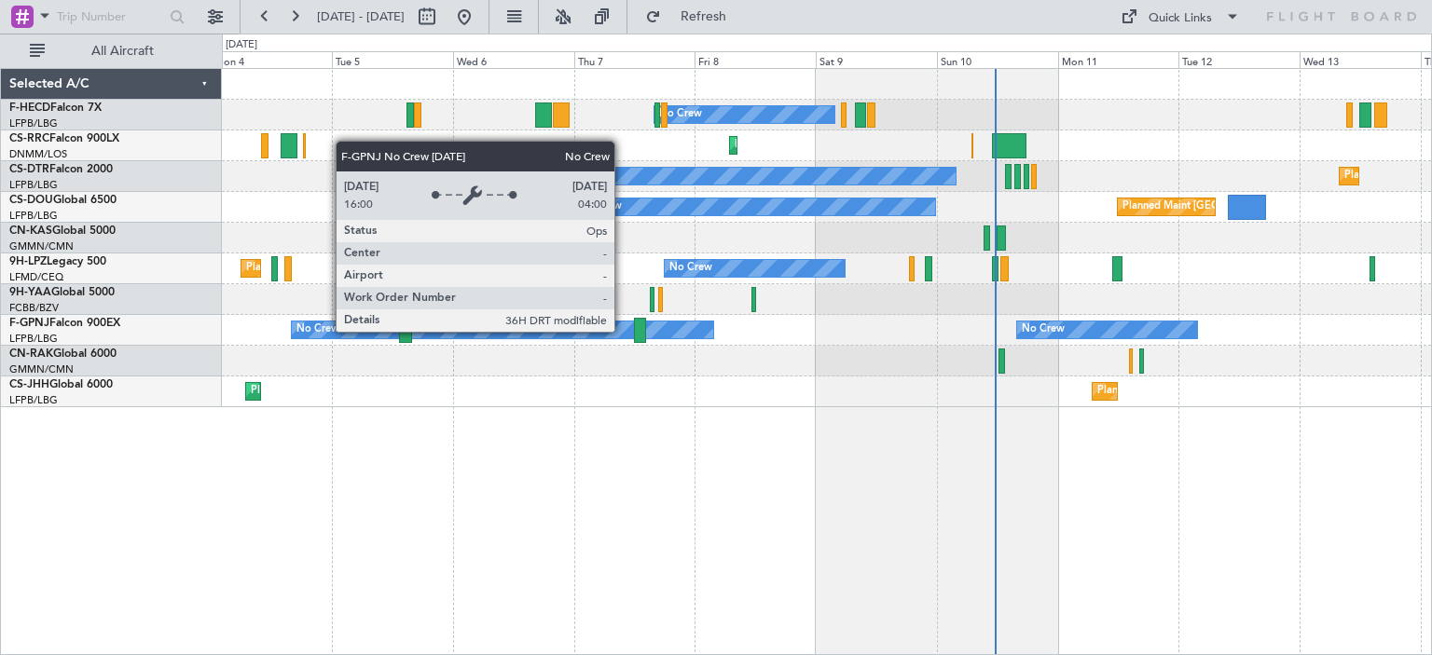
click at [1359, 309] on div "No Crew Planned Maint Larnaca ([GEOGRAPHIC_DATA]) Planned Maint Sofia No Crew P…" at bounding box center [826, 238] width 1209 height 338
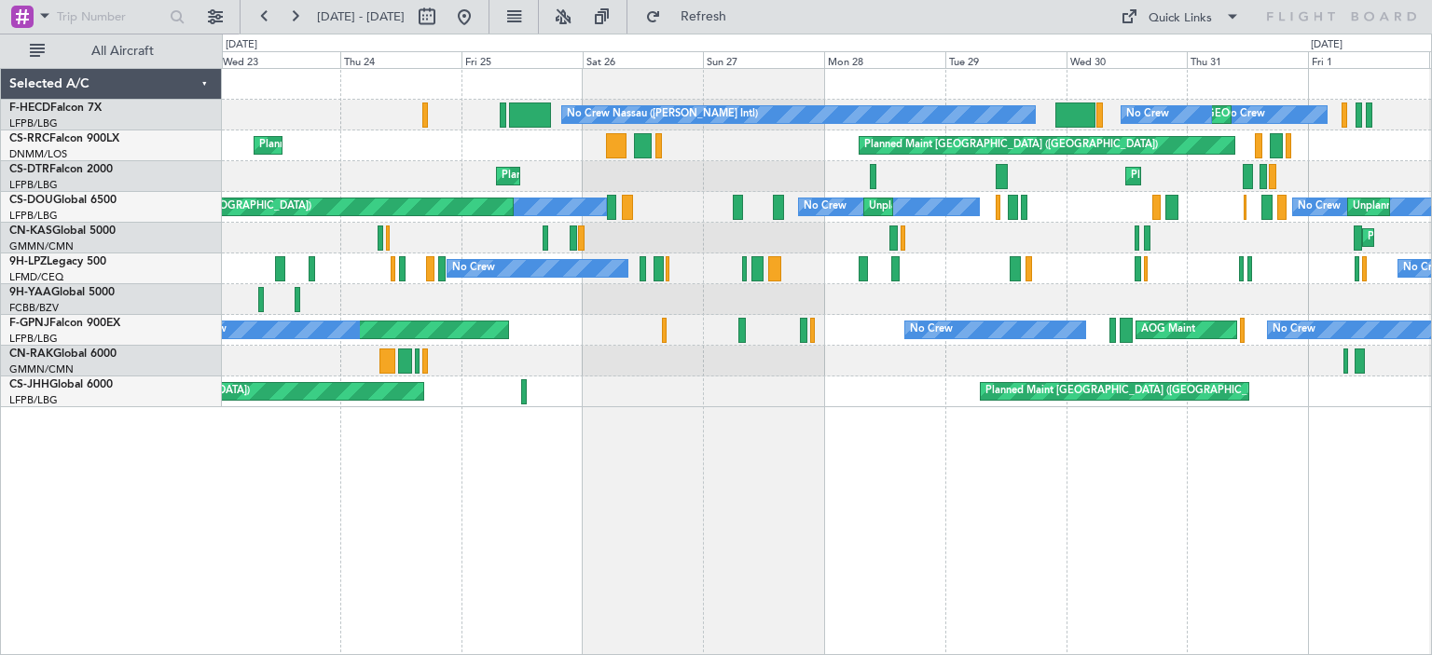
click at [1324, 254] on div "No Crew No Crew [GEOGRAPHIC_DATA] ([GEOGRAPHIC_DATA]) No Crew" at bounding box center [826, 269] width 1209 height 31
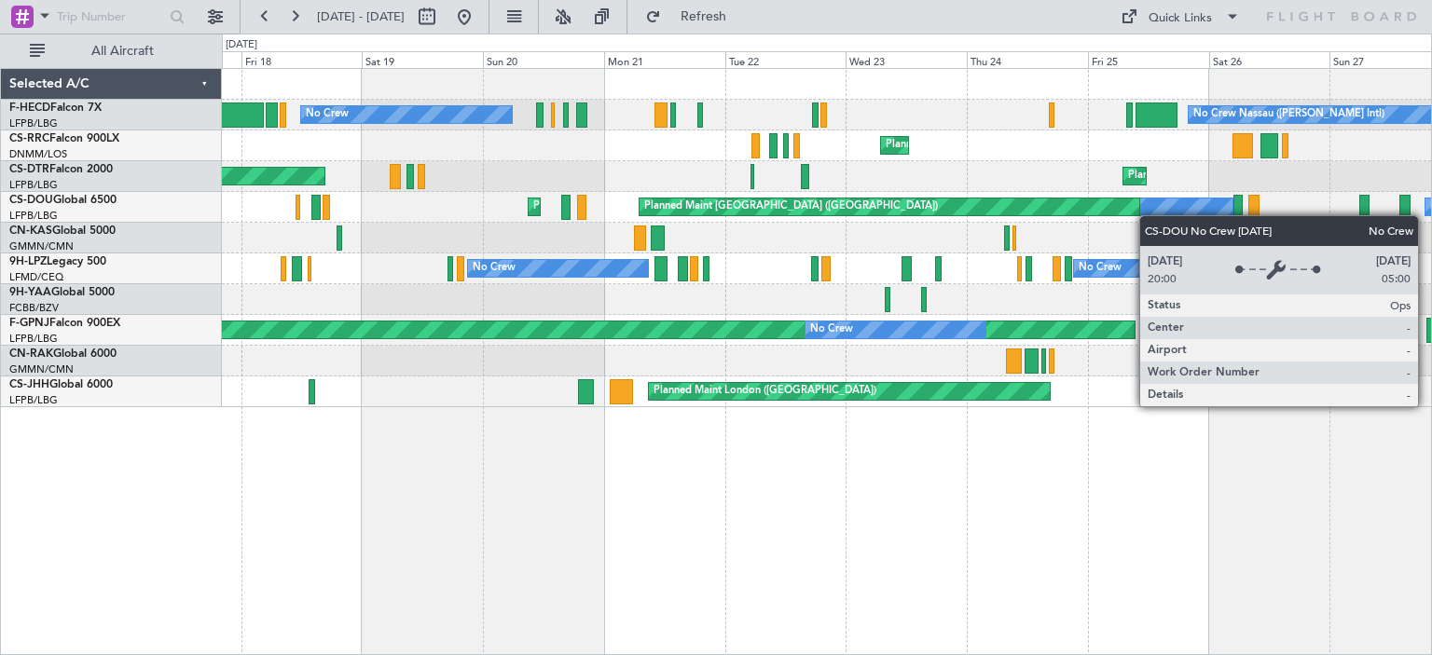
click at [1172, 213] on div "No Crew Nassau ([PERSON_NAME] Intl) No Crew Planned Maint [GEOGRAPHIC_DATA] ([G…" at bounding box center [826, 238] width 1209 height 338
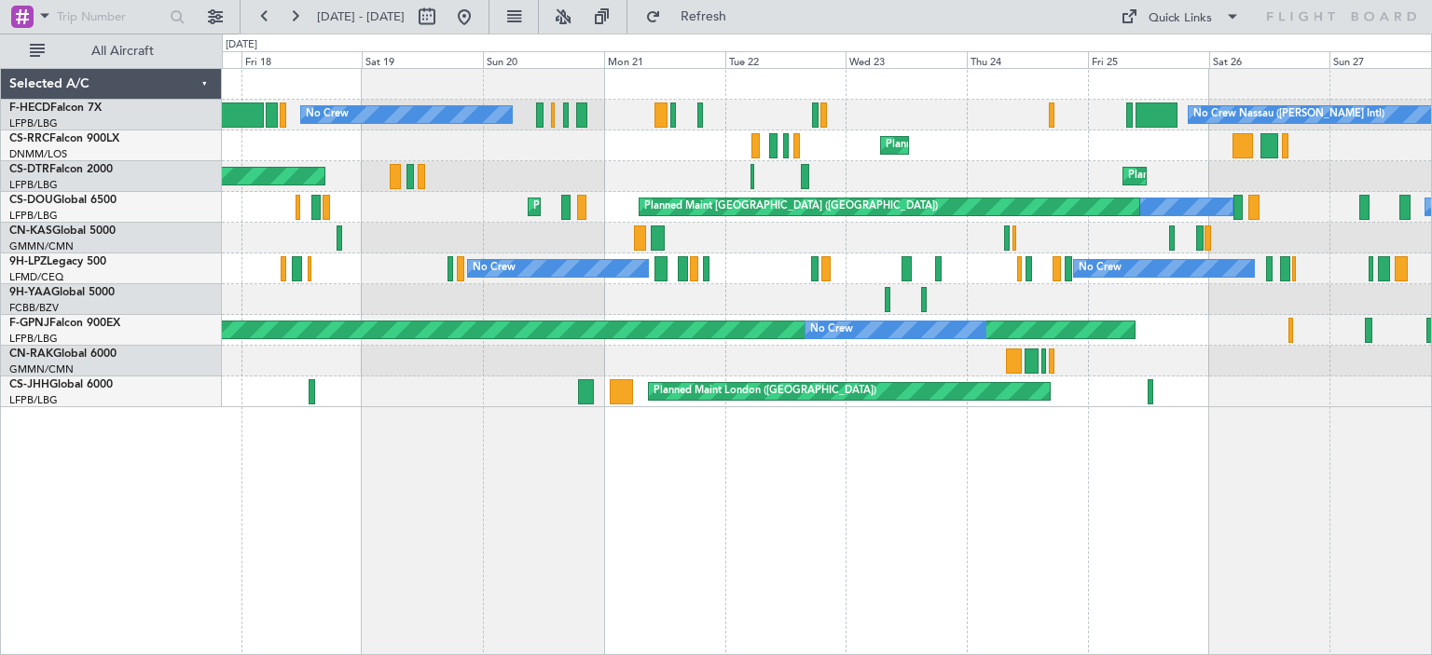
click at [1142, 167] on div "No Crew Nassau ([PERSON_NAME] Intl) No Crew Planned Maint [GEOGRAPHIC_DATA] ([G…" at bounding box center [826, 238] width 1209 height 338
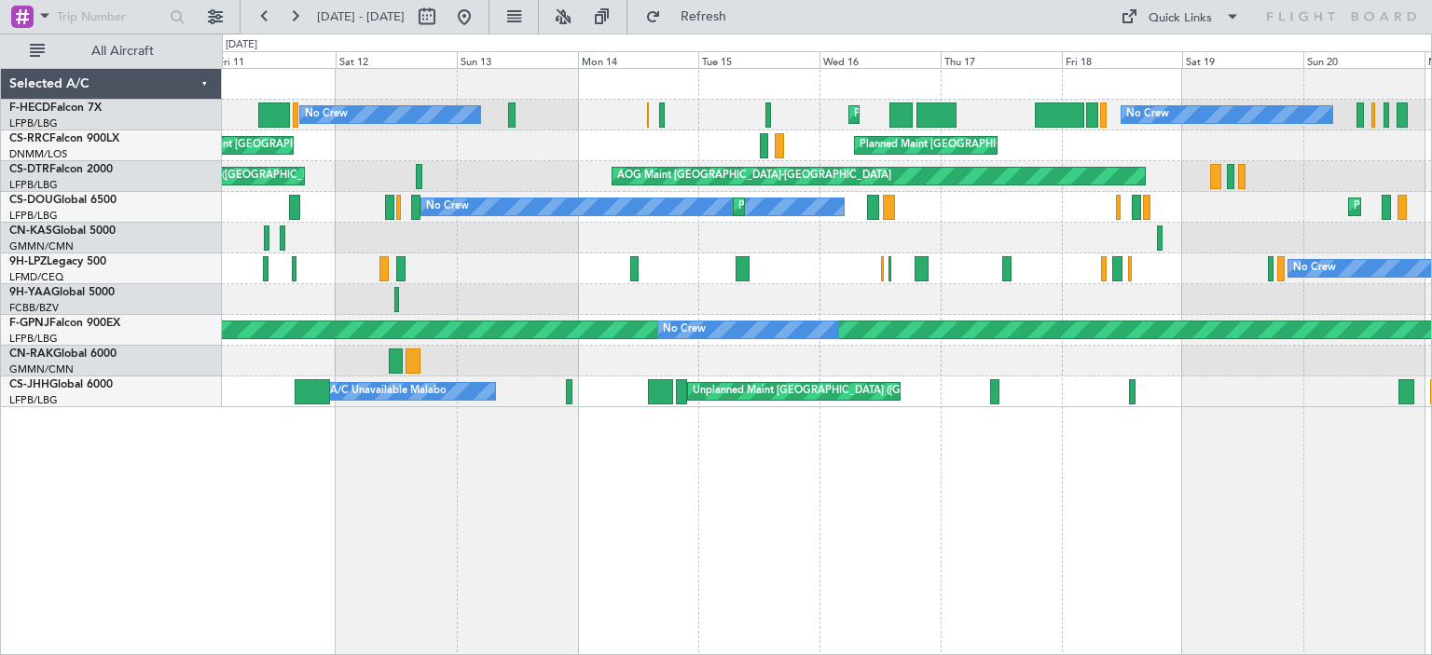
click at [1408, 158] on div "No Crew Planned Maint [GEOGRAPHIC_DATA] ([GEOGRAPHIC_DATA]) No Crew Planned Mai…" at bounding box center [826, 238] width 1209 height 338
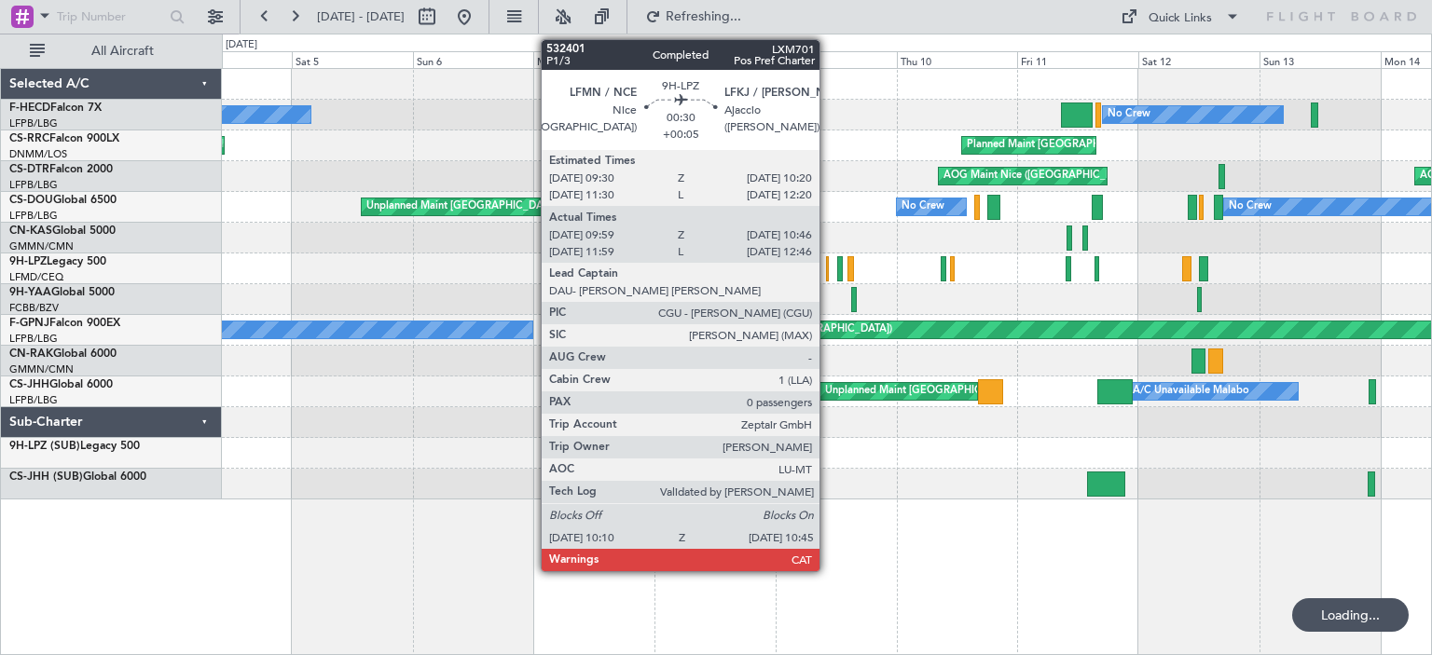
click at [1396, 204] on div "No Crew Planned Maint [GEOGRAPHIC_DATA] ([GEOGRAPHIC_DATA]) A/C Unavailable Pla…" at bounding box center [826, 284] width 1209 height 431
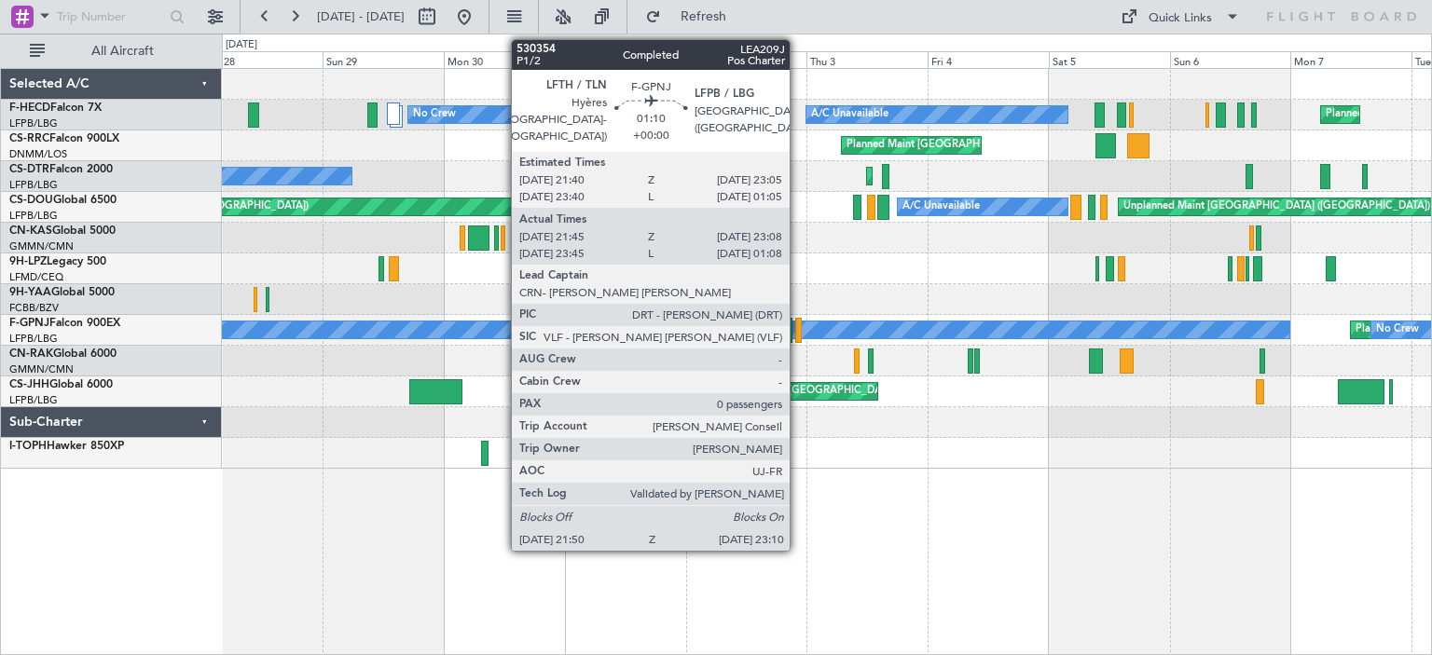
click at [798, 334] on div at bounding box center [798, 330] width 7 height 25
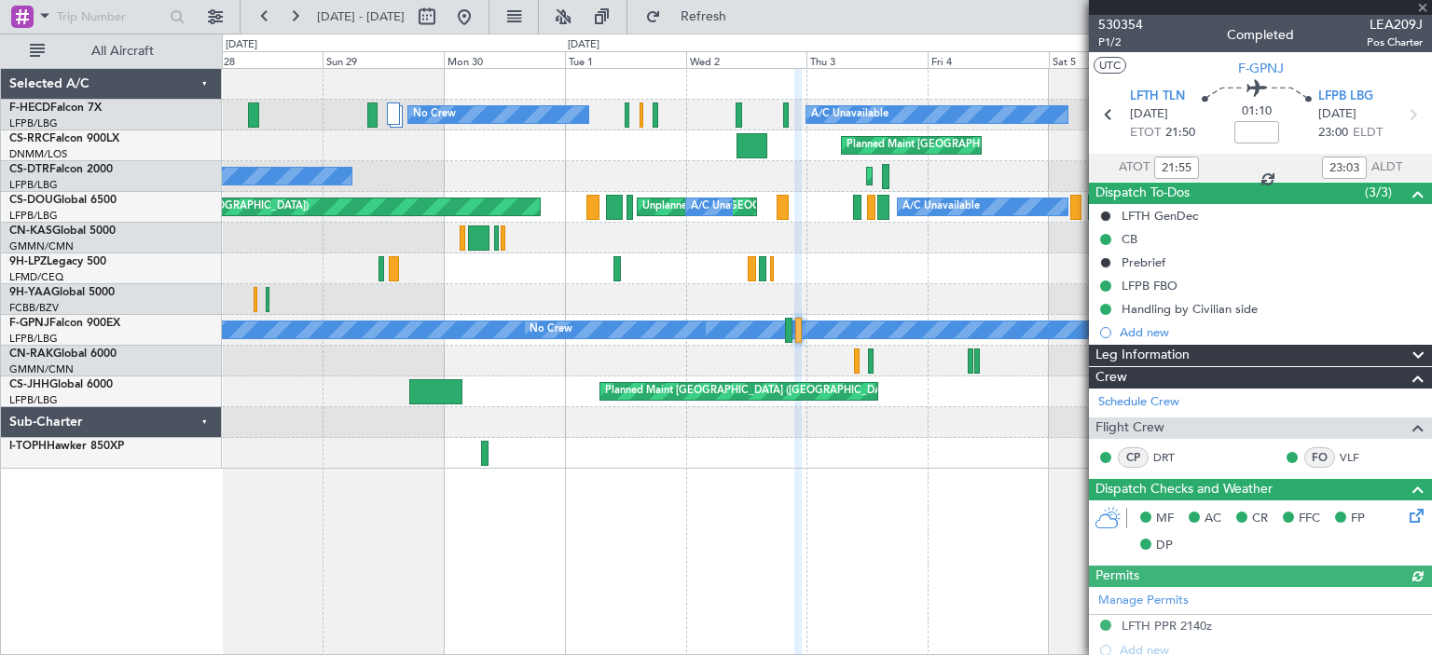
type input "23:55"
type input "01:03"
type input "21:55"
type input "23:03"
click at [1126, 21] on span "530354" at bounding box center [1120, 25] width 45 height 20
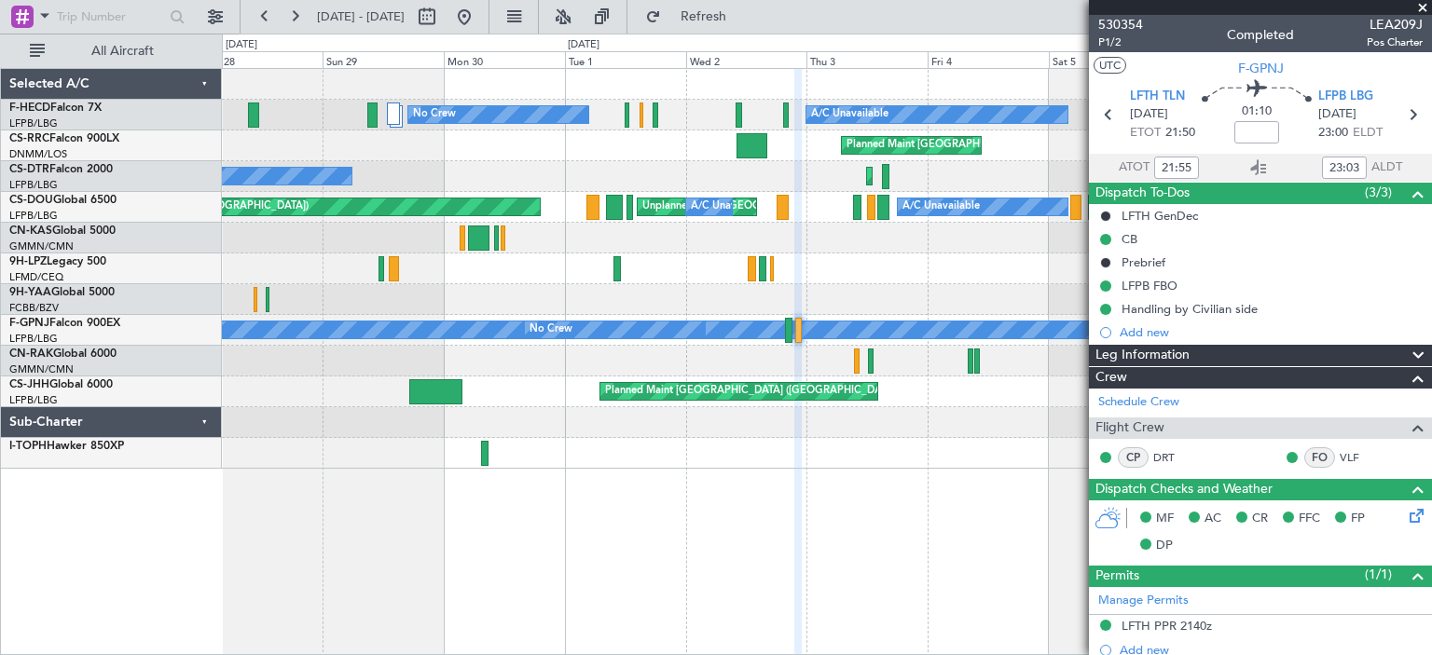
click at [908, 509] on div "Planned Maint [GEOGRAPHIC_DATA] ([GEOGRAPHIC_DATA]) A/C Unavailable Unplanned M…" at bounding box center [827, 361] width 1210 height 587
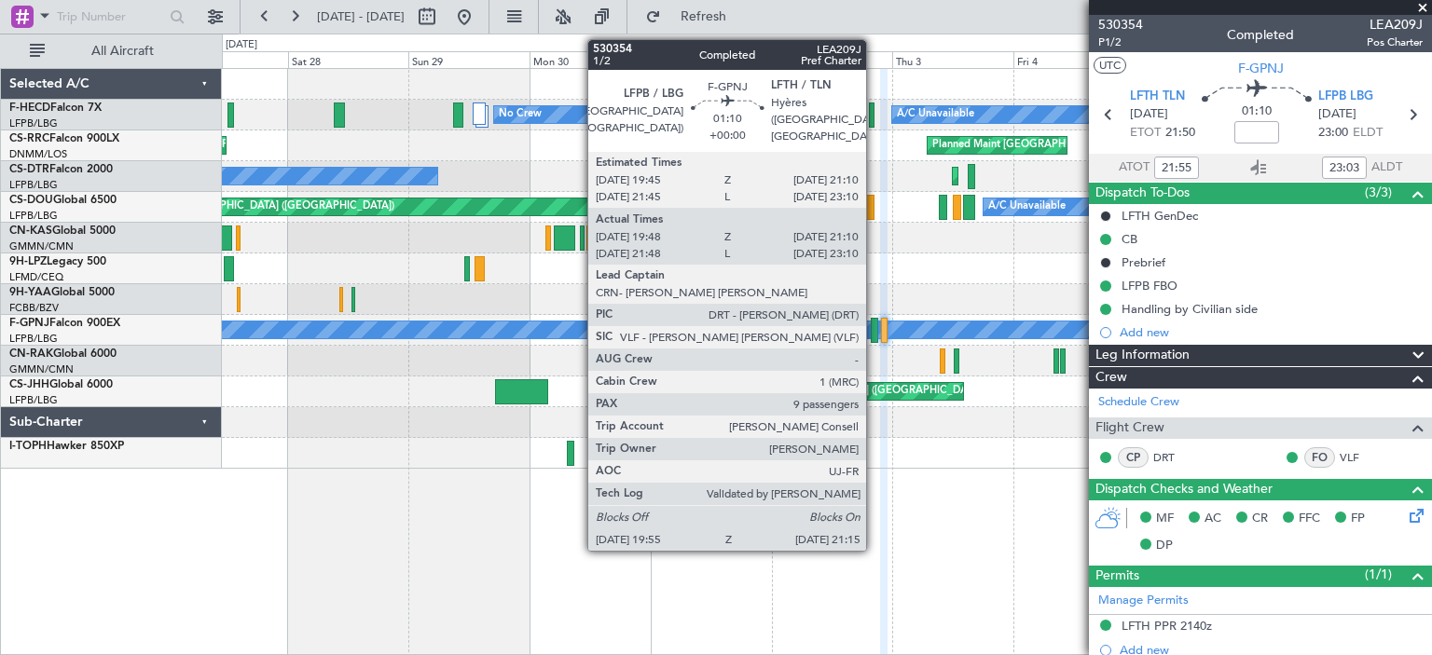
click at [874, 337] on div at bounding box center [874, 330] width 7 height 25
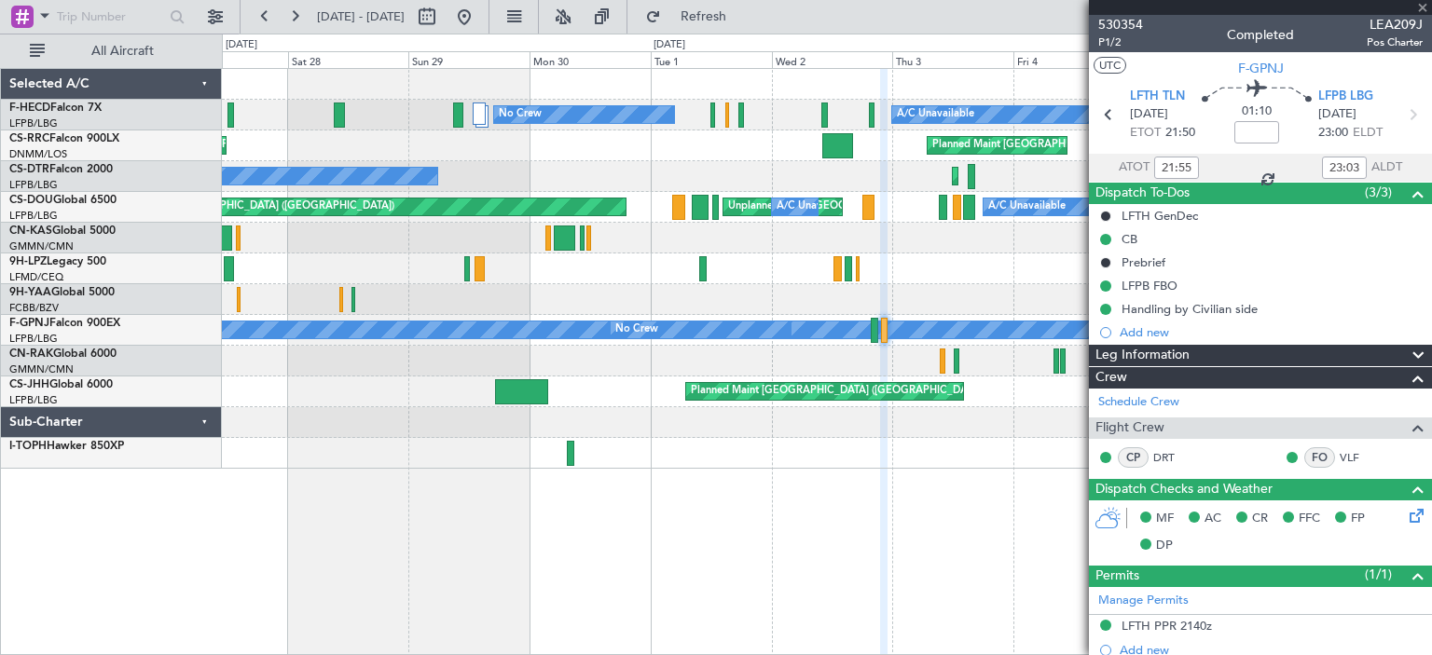
type input "19:58"
type input "21:05"
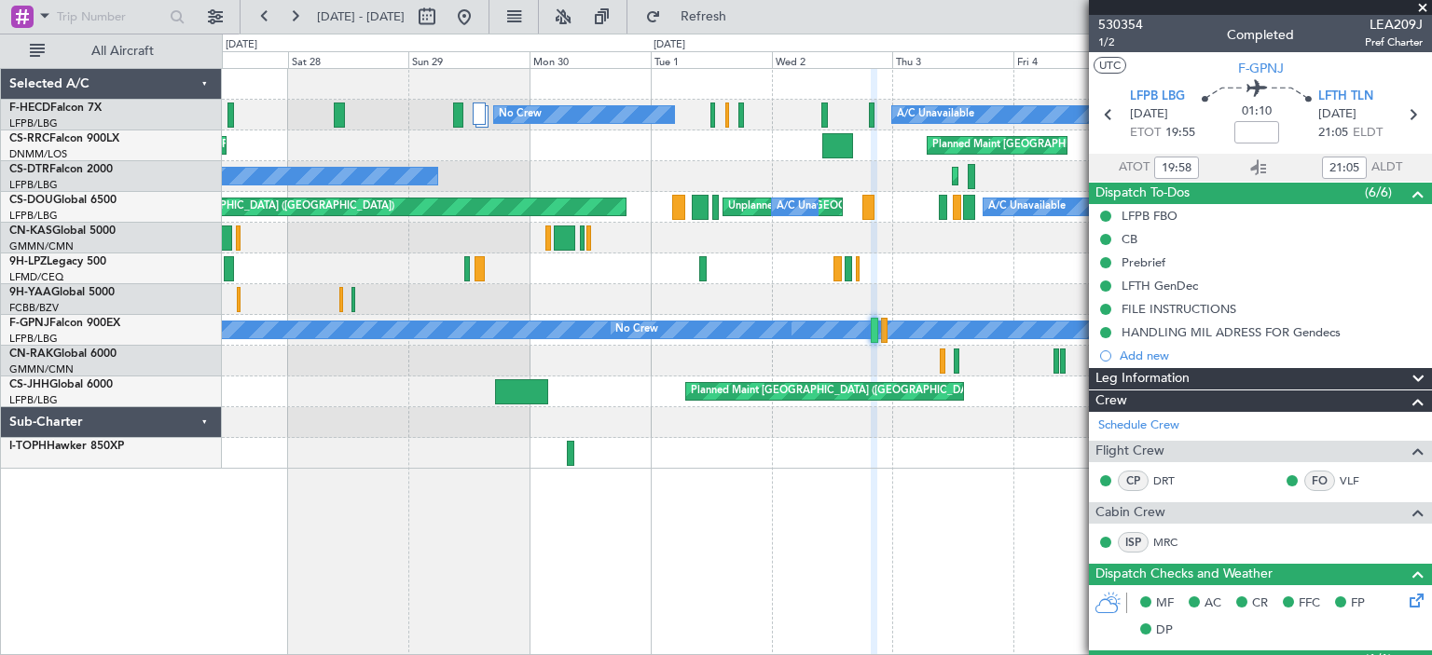
click at [1418, 2] on span at bounding box center [1422, 8] width 19 height 17
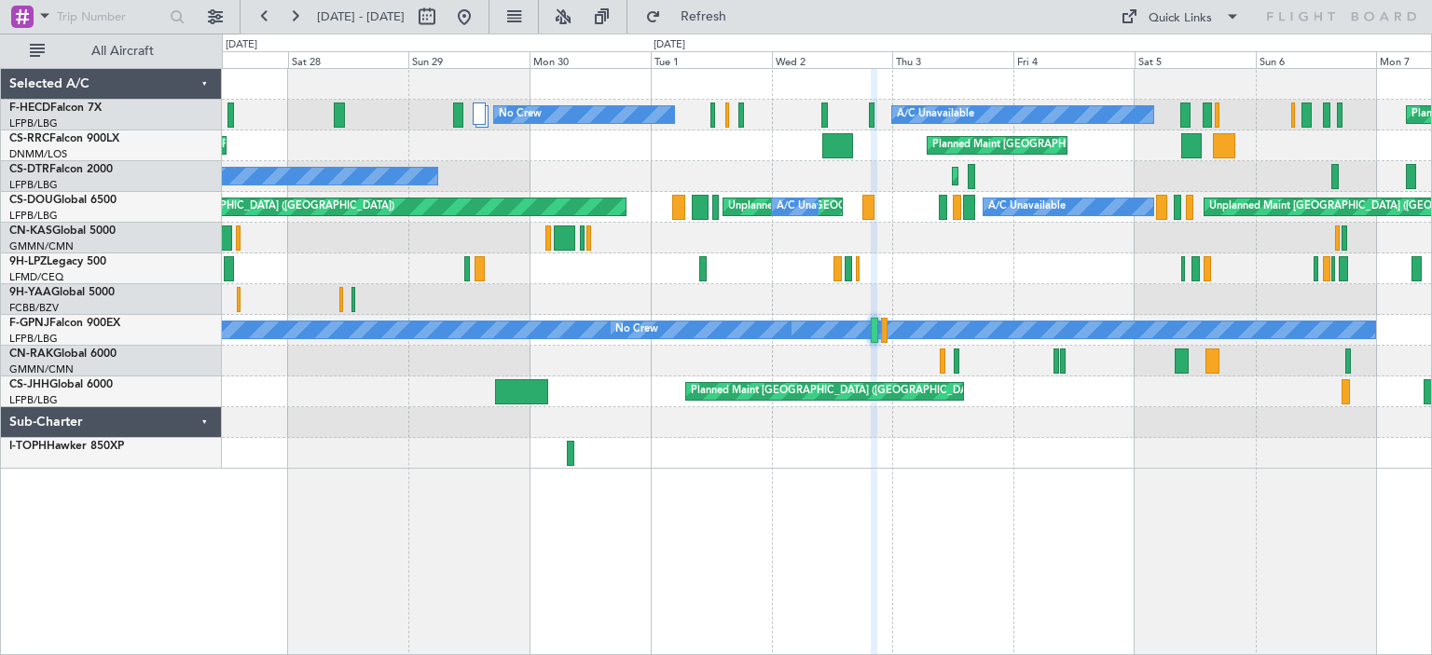
type input "0"
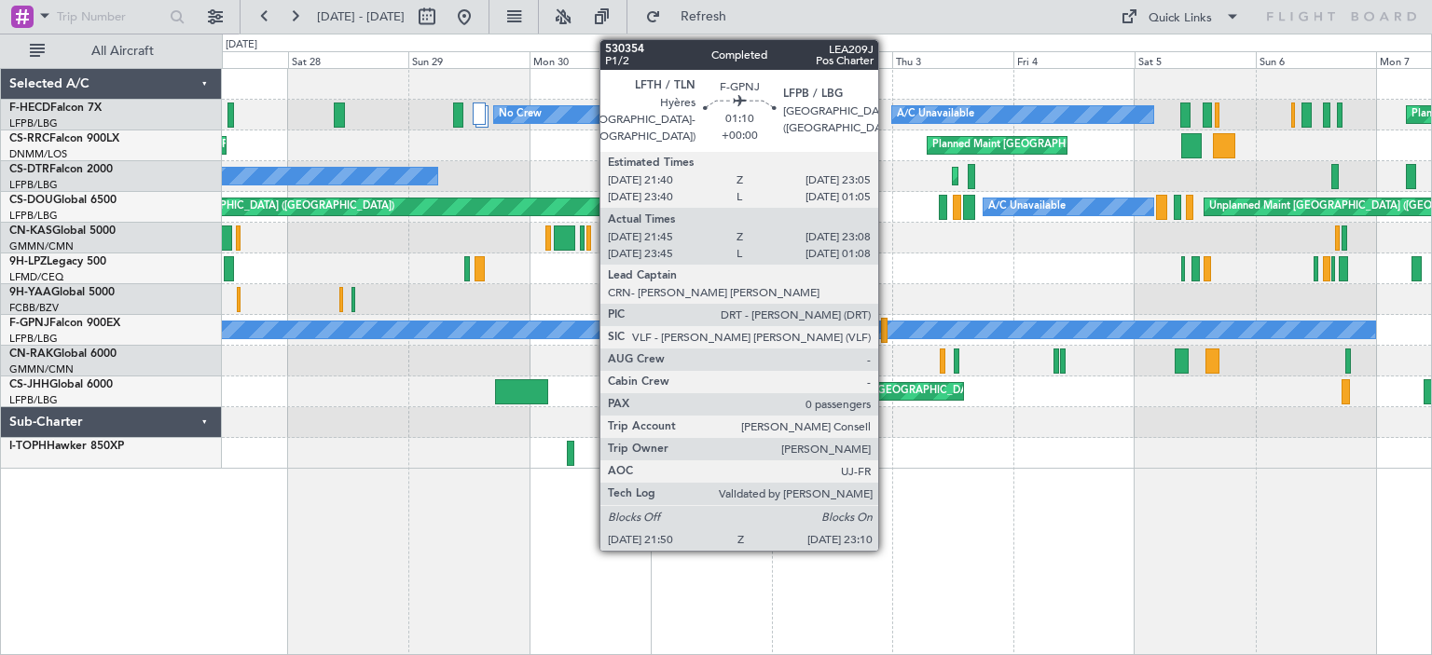
click at [887, 332] on div at bounding box center [884, 330] width 7 height 25
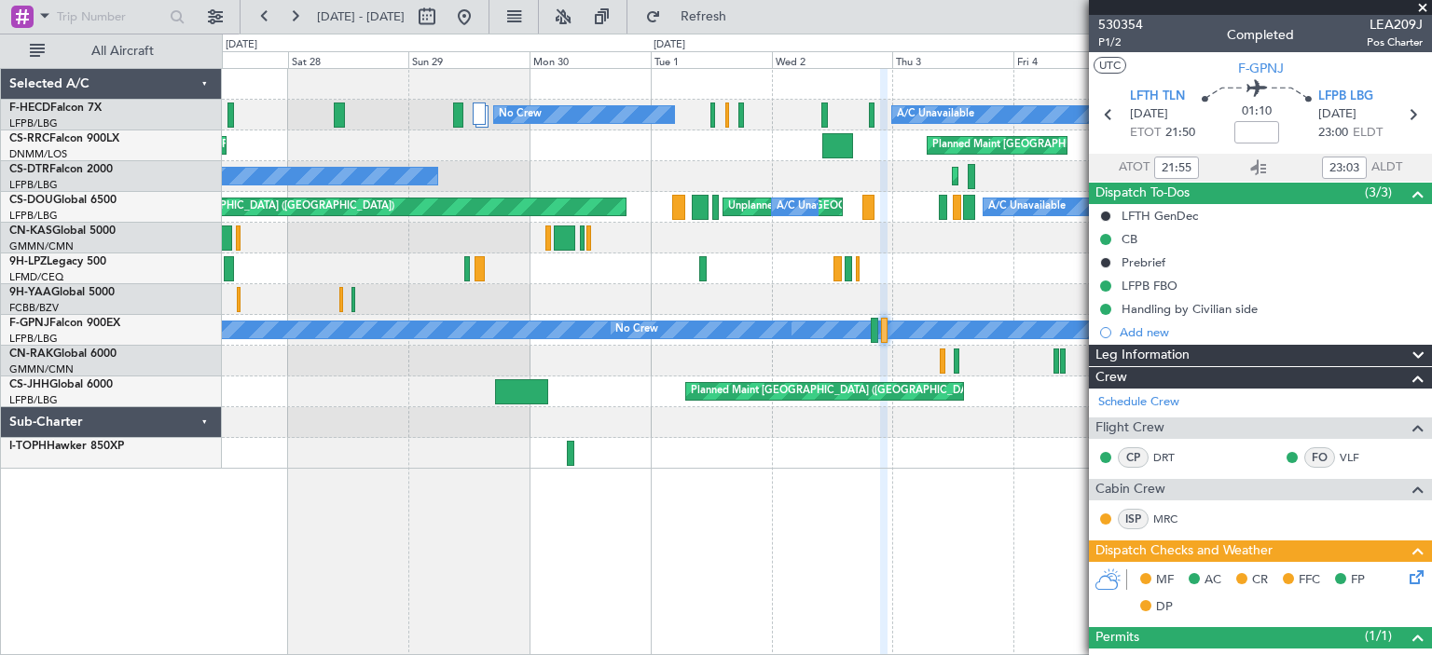
click at [1423, 7] on span at bounding box center [1422, 8] width 19 height 17
